Goal: Entertainment & Leisure: Consume media (video, audio)

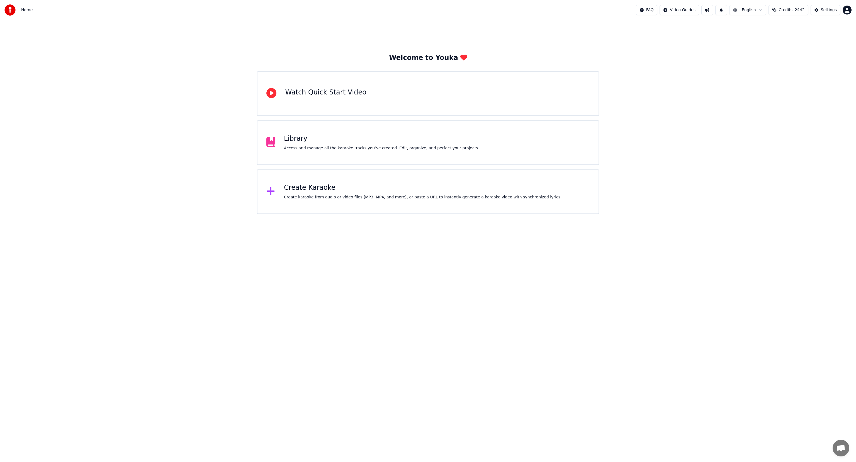
click at [364, 148] on div "Access and manage all the karaoke tracks you’ve created. Edit, organize, and pe…" at bounding box center [381, 148] width 195 height 6
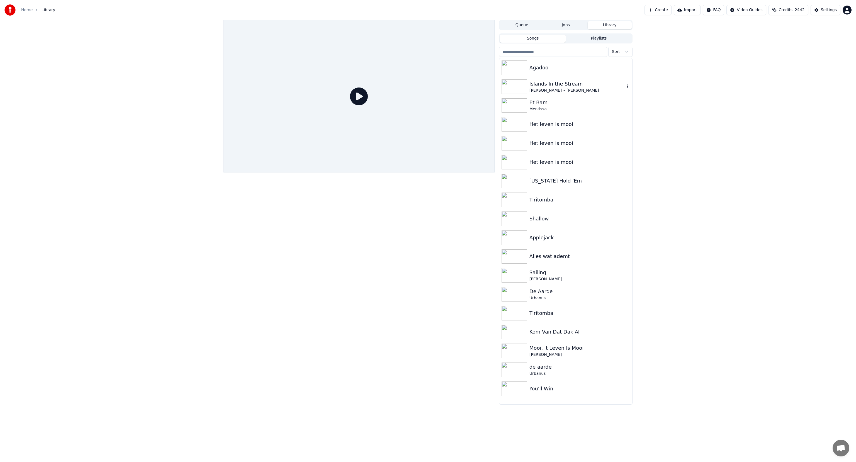
click at [534, 88] on div "[PERSON_NAME] • [PERSON_NAME]" at bounding box center [576, 91] width 95 height 6
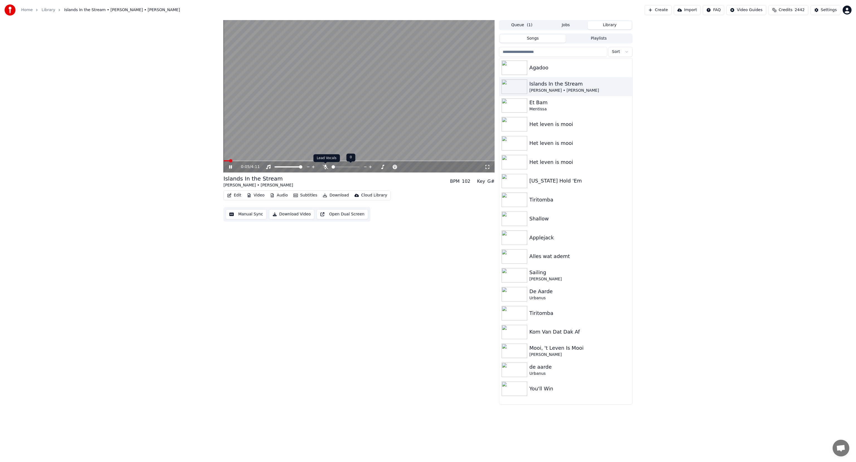
click at [325, 167] on icon at bounding box center [326, 167] width 6 height 4
click at [325, 167] on icon at bounding box center [325, 167] width 3 height 4
click at [231, 166] on icon at bounding box center [230, 166] width 3 height 3
click at [223, 161] on span at bounding box center [224, 160] width 3 height 3
click at [823, 12] on div "Settings" at bounding box center [829, 10] width 16 height 6
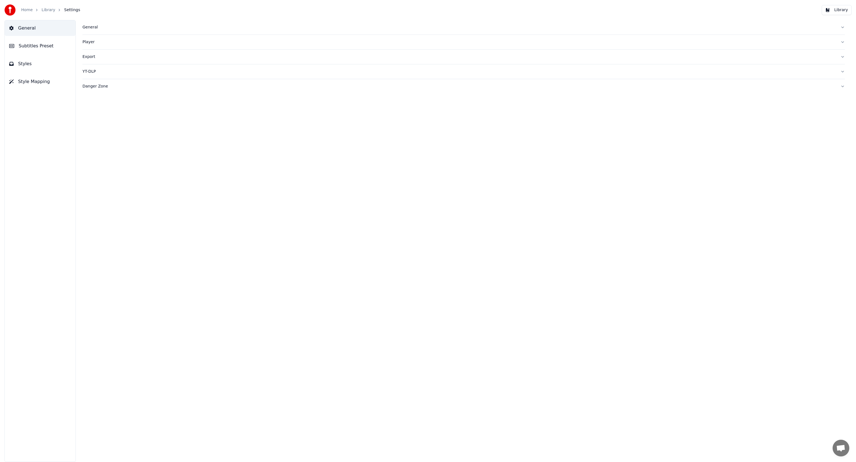
click at [127, 38] on button "Player" at bounding box center [463, 42] width 762 height 14
click at [91, 27] on div "General" at bounding box center [458, 28] width 753 height 6
click at [87, 130] on div "Player" at bounding box center [458, 132] width 753 height 6
click at [47, 11] on link "Library" at bounding box center [49, 10] width 14 height 6
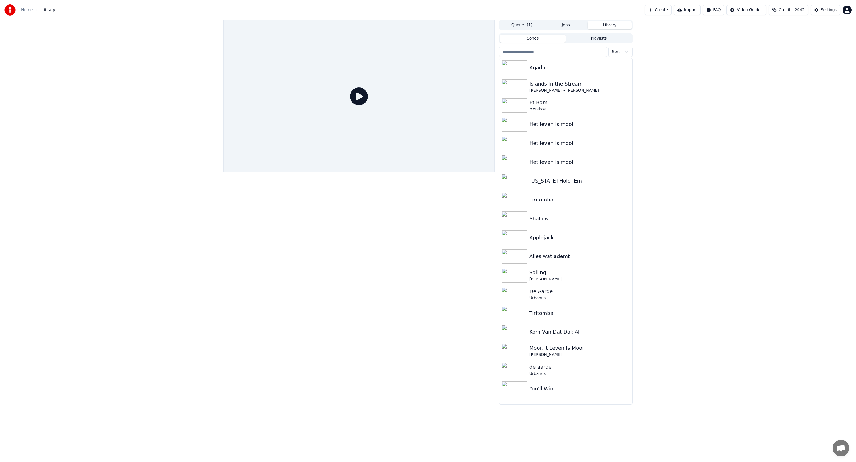
click at [848, 7] on html "Home Library Create Import FAQ Video Guides Credits 2442 Settings Queue ( 1 ) J…" at bounding box center [428, 231] width 856 height 462
click at [812, 45] on span "Feature Voting" at bounding box center [815, 48] width 28 height 6
